Goal: Information Seeking & Learning: Learn about a topic

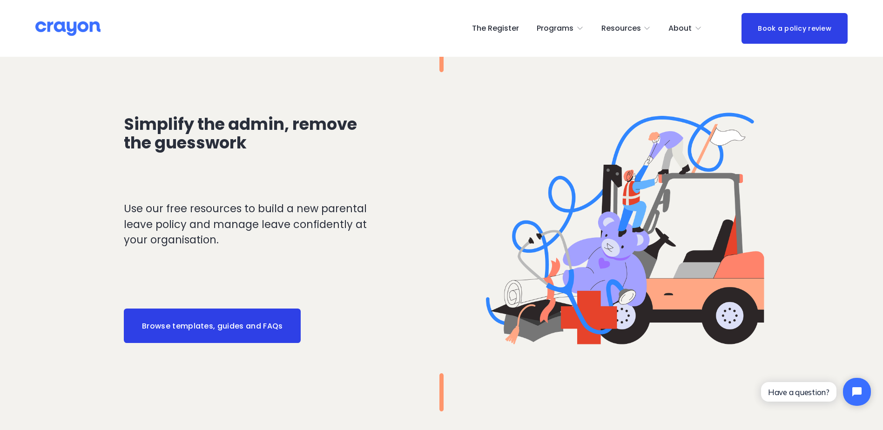
scroll to position [1210, 0]
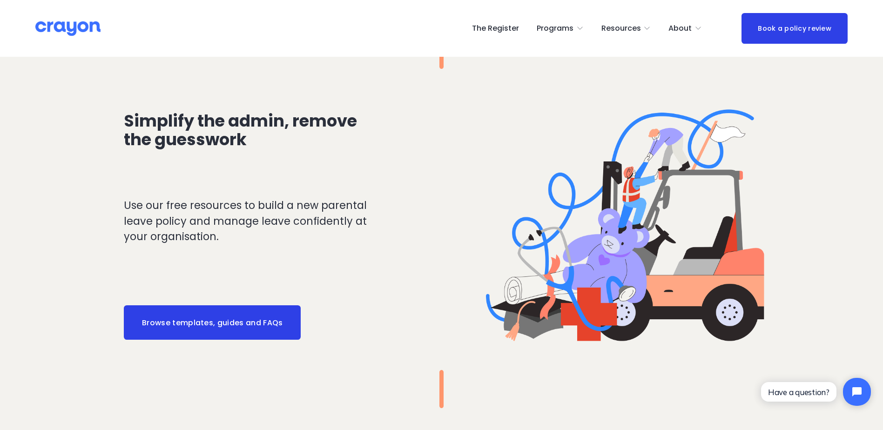
click at [269, 321] on link "Browse templates, guides and FAQs" at bounding box center [212, 322] width 177 height 34
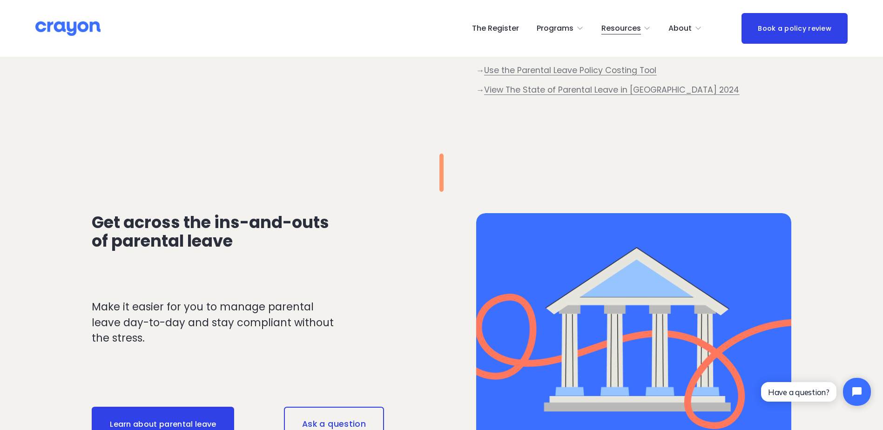
scroll to position [837, 0]
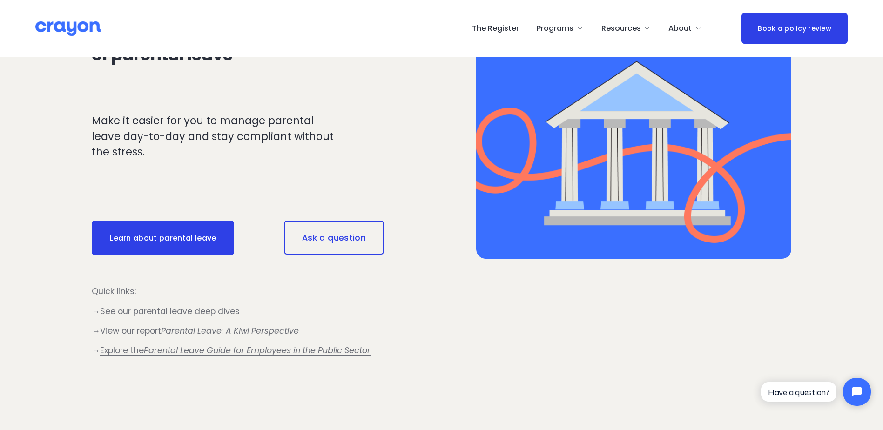
click at [218, 312] on span "See our parental leave deep dives" at bounding box center [170, 311] width 140 height 11
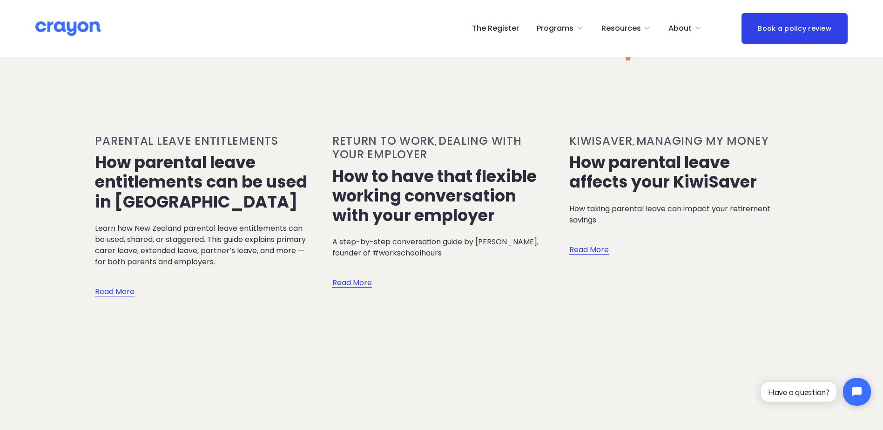
scroll to position [1023, 0]
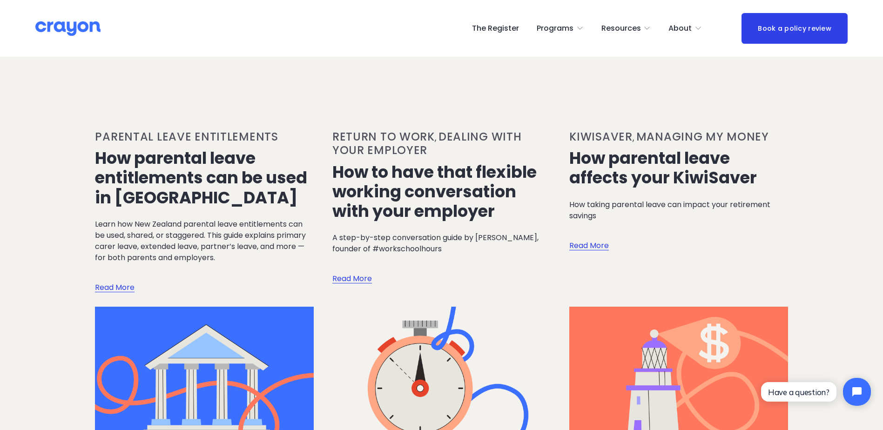
click at [374, 172] on link "How to have that flexible working conversation with your employer" at bounding box center [434, 191] width 204 height 62
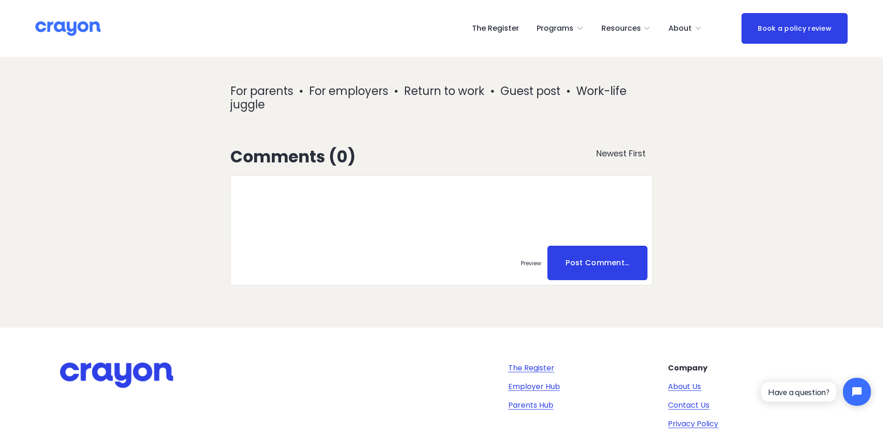
scroll to position [1582, 0]
click at [0, 0] on span "Parent Hub" at bounding box center [0, 0] width 0 height 0
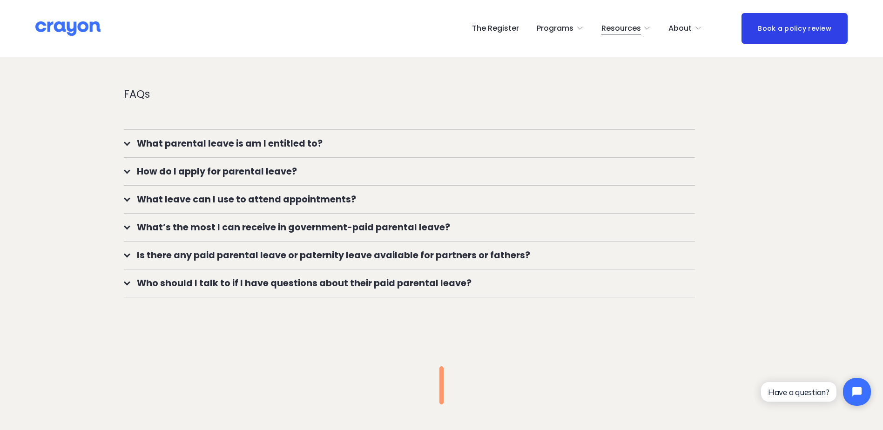
scroll to position [837, 0]
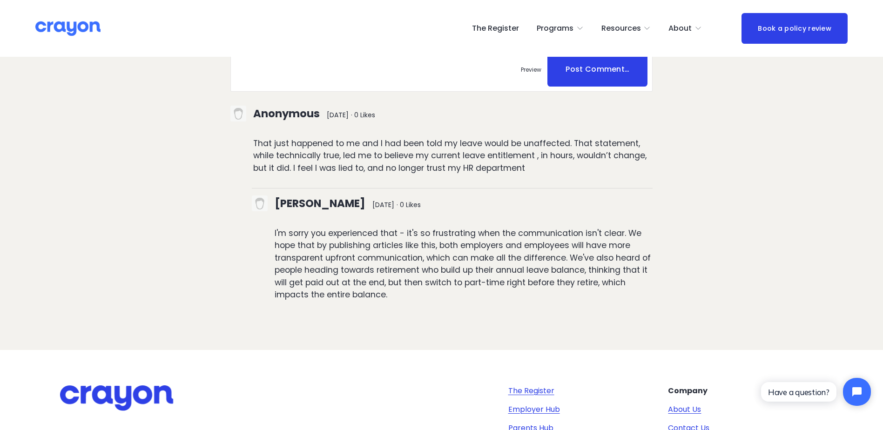
scroll to position [1861, 0]
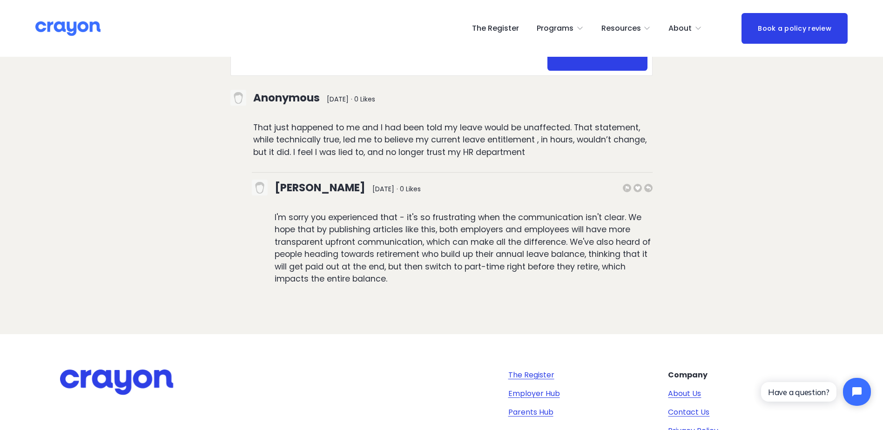
click at [378, 211] on p "I'm sorry you experienced that - it's so frustrating when the communication isn…" at bounding box center [463, 248] width 378 height 74
click at [380, 211] on p "I'm sorry you experienced that - it's so frustrating when the communication isn…" at bounding box center [463, 248] width 378 height 74
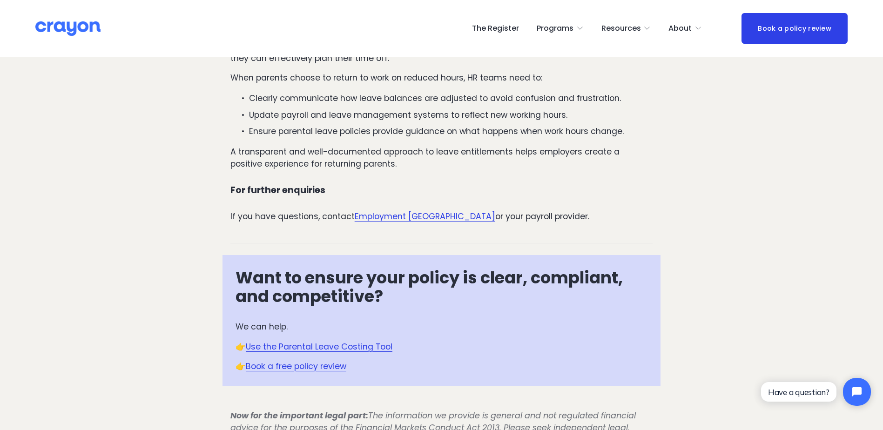
scroll to position [1210, 0]
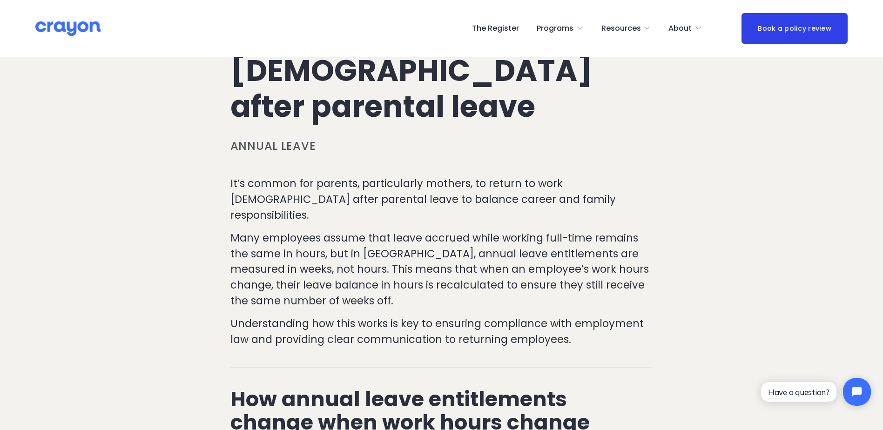
scroll to position [233, 0]
